Goal: Information Seeking & Learning: Find specific fact

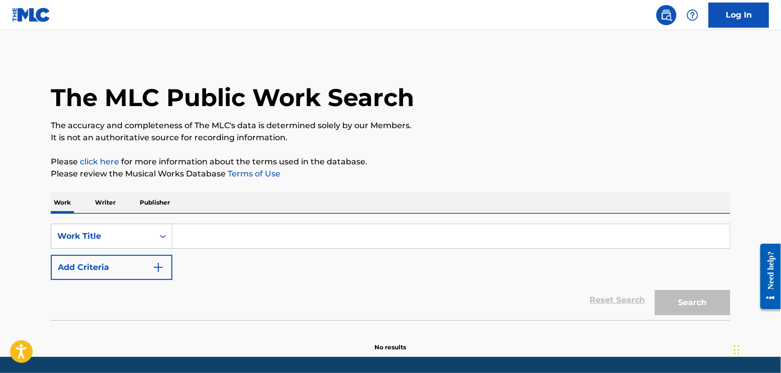
click at [251, 225] on input "Search Form" at bounding box center [451, 236] width 558 height 24
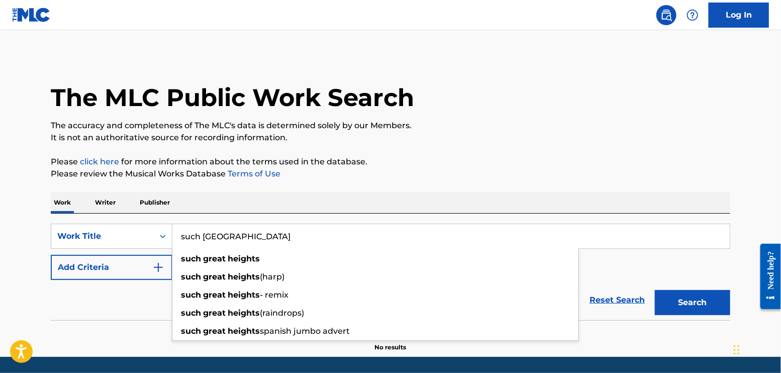
type input "such [GEOGRAPHIC_DATA]"
click at [88, 266] on button "Add Criteria" at bounding box center [112, 267] width 122 height 25
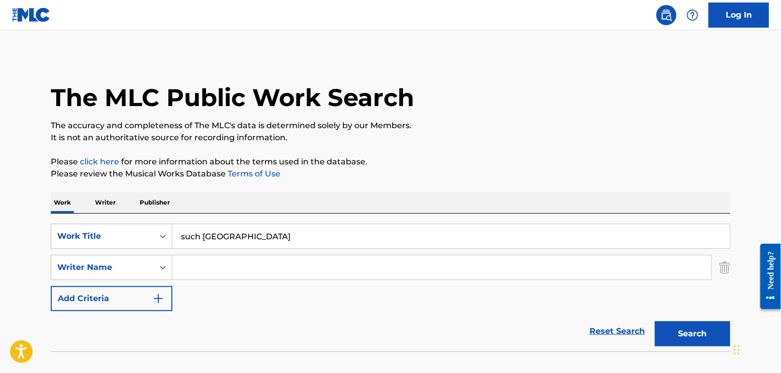
click at [208, 263] on input "Search Form" at bounding box center [441, 267] width 539 height 24
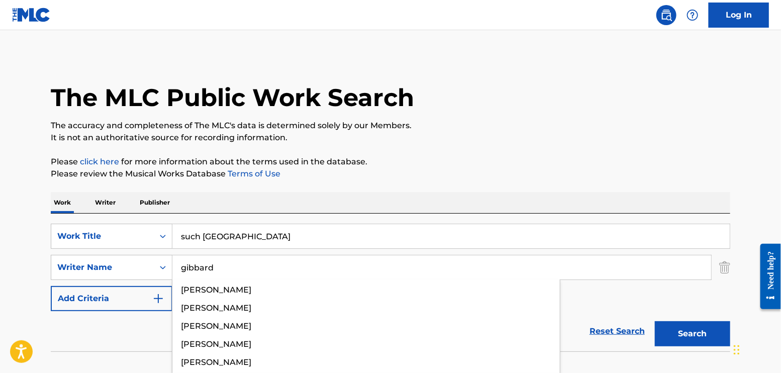
type input "gibbard"
click at [655, 321] on button "Search" at bounding box center [692, 333] width 75 height 25
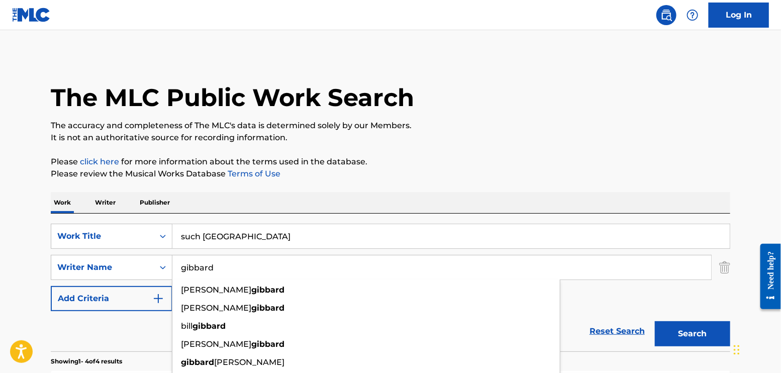
click at [493, 104] on div "The MLC Public Work Search" at bounding box center [391, 91] width 680 height 73
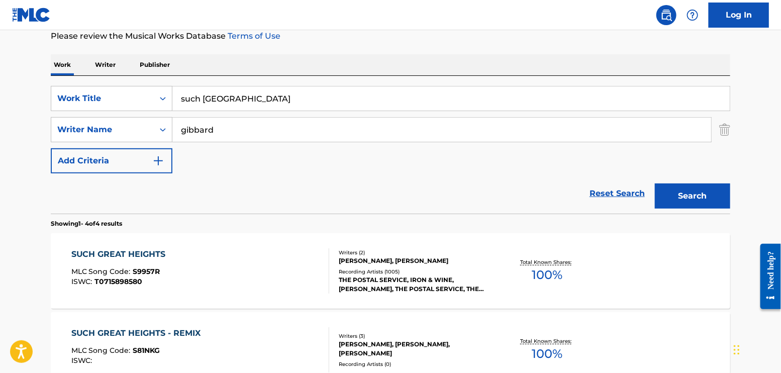
scroll to position [147, 0]
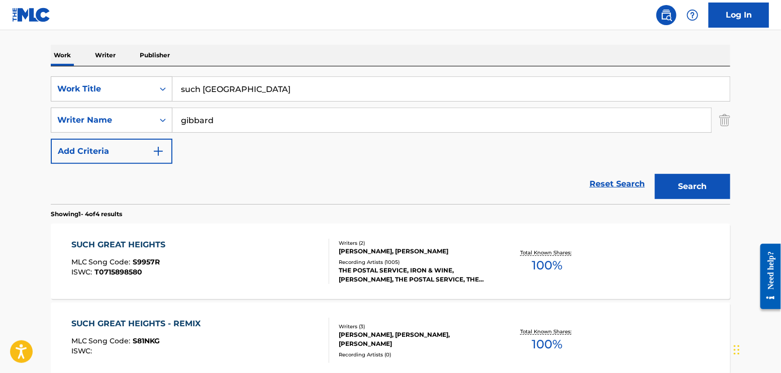
click at [150, 281] on div "SUCH GREAT HEIGHTS MLC Song Code : S9957R ISWC : T0715898580" at bounding box center [121, 261] width 100 height 45
